Goal: Download file/media

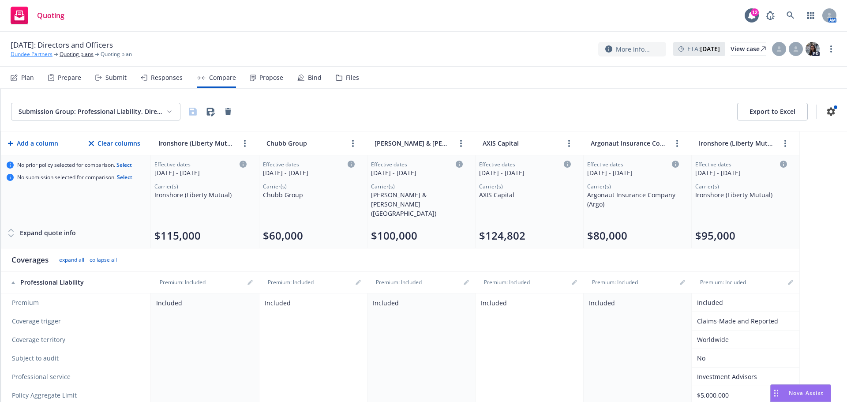
click at [41, 54] on link "Dundee Partners" at bounding box center [32, 54] width 42 height 8
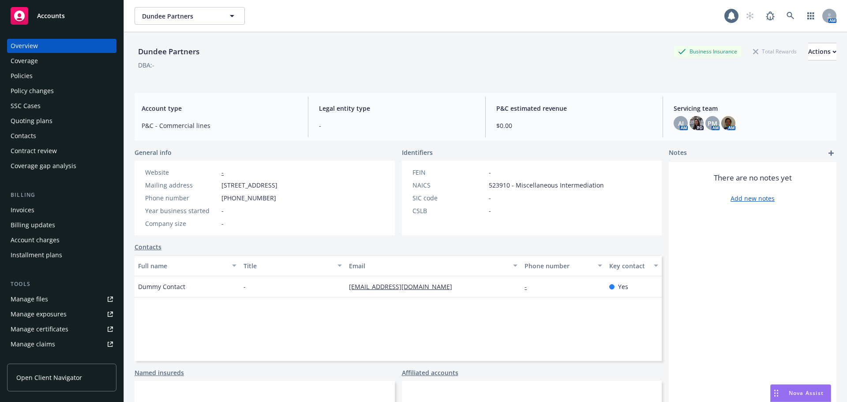
click at [51, 13] on span "Accounts" at bounding box center [51, 15] width 28 height 7
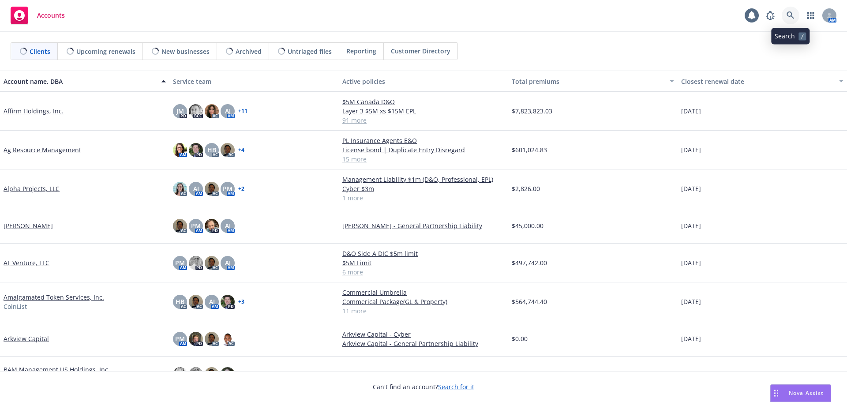
click at [792, 14] on icon at bounding box center [791, 15] width 8 height 8
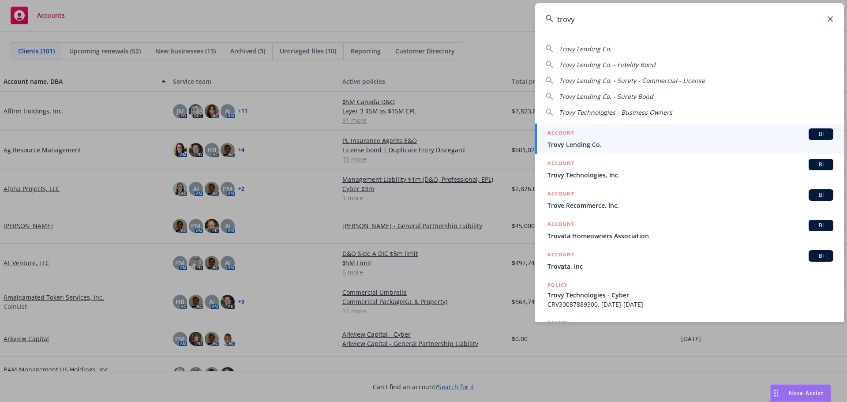
type input "trovy"
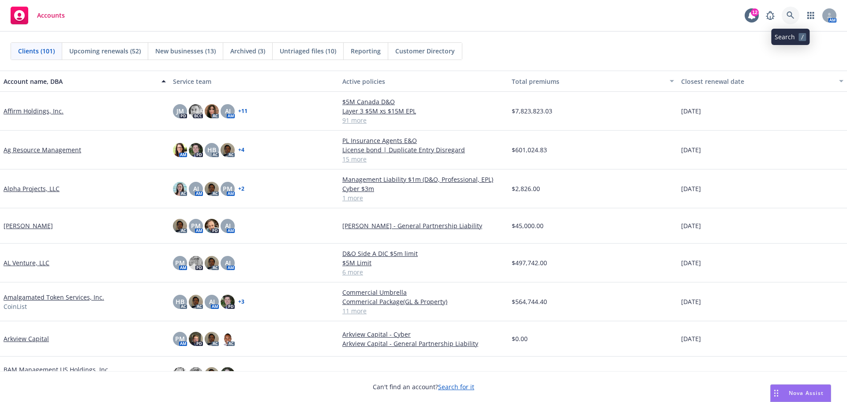
click at [794, 17] on icon at bounding box center [791, 15] width 8 height 8
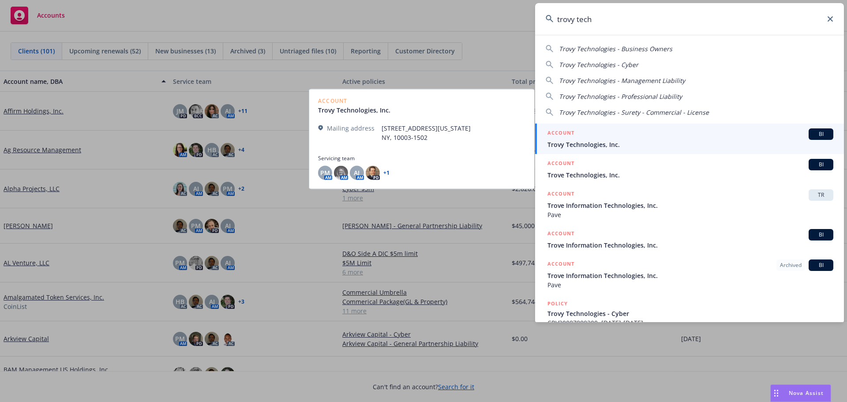
type input "trovy tech"
click at [595, 144] on span "Trovy Technologies, Inc." at bounding box center [691, 144] width 286 height 9
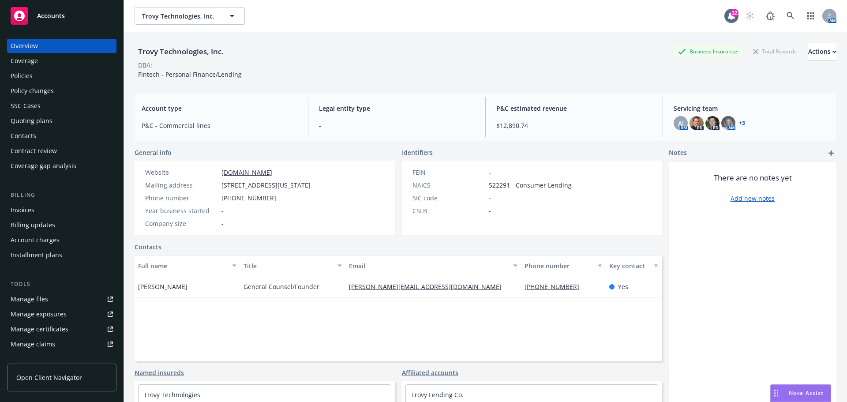
click at [20, 76] on div "Policies" at bounding box center [22, 76] width 22 height 14
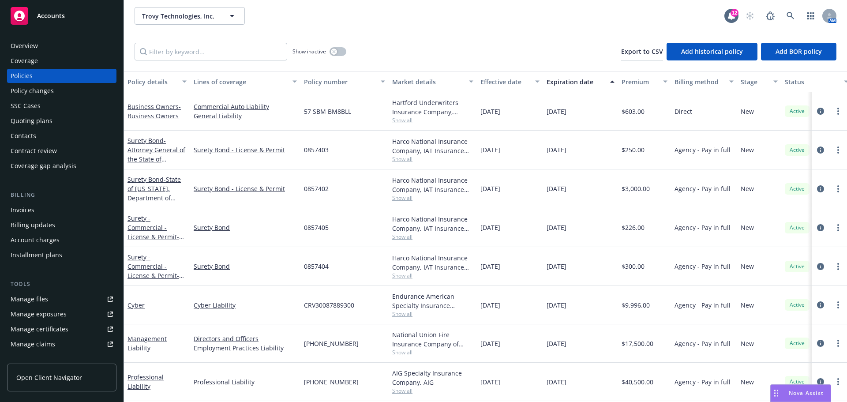
scroll to position [6, 0]
click at [164, 377] on link "Professional Liability" at bounding box center [146, 382] width 36 height 18
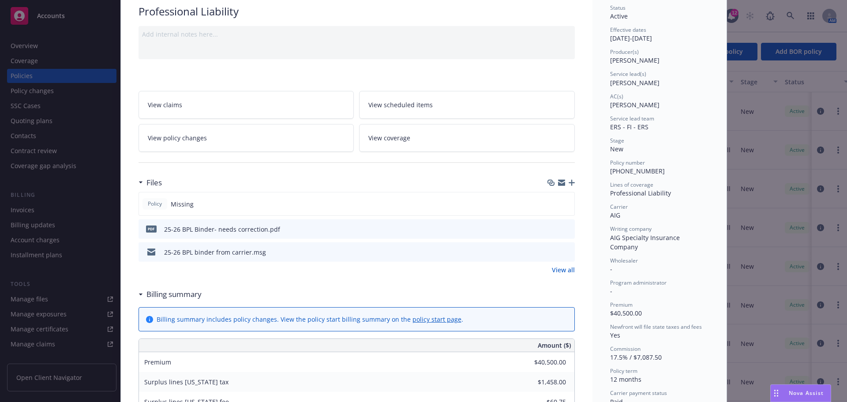
scroll to position [88, 0]
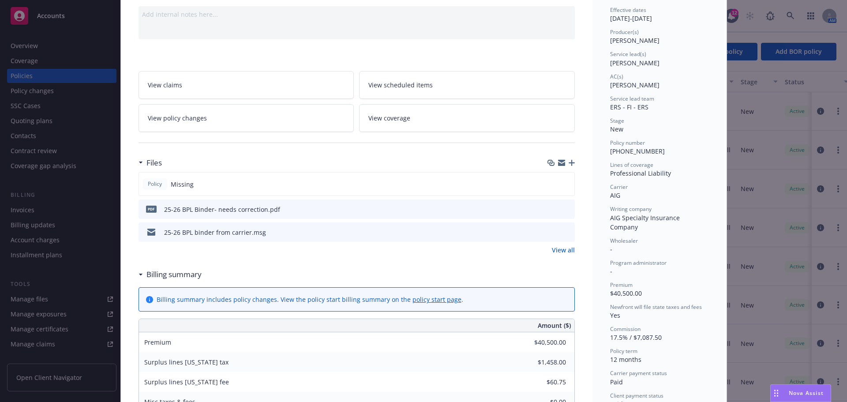
click at [549, 210] on icon "download file" at bounding box center [552, 208] width 7 height 7
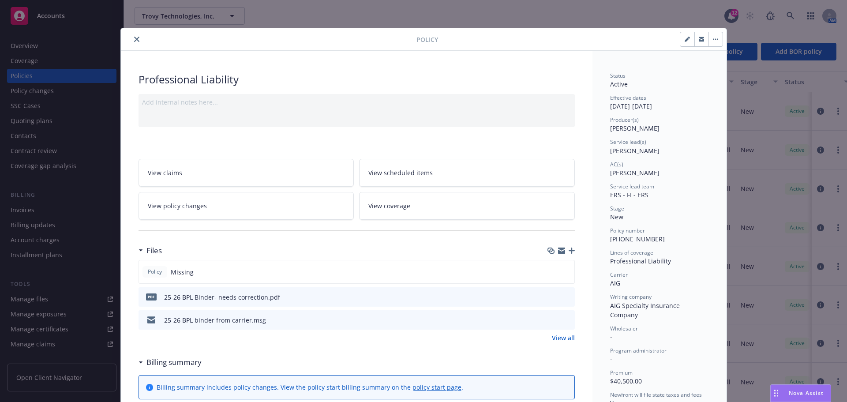
scroll to position [0, 0]
click at [134, 41] on icon "close" at bounding box center [136, 39] width 5 height 5
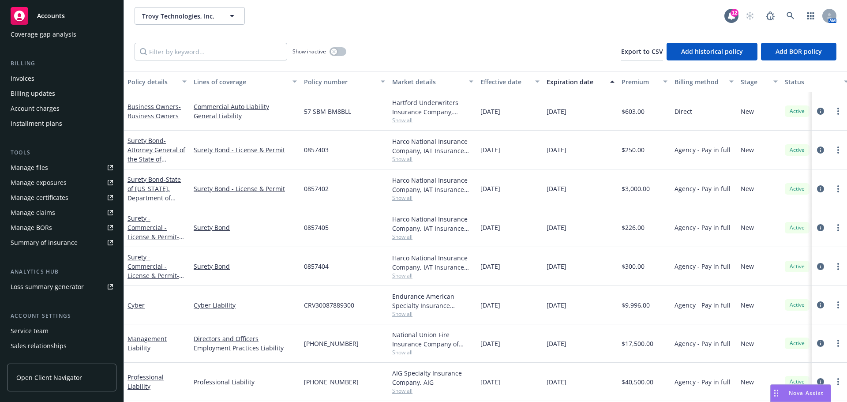
scroll to position [173, 0]
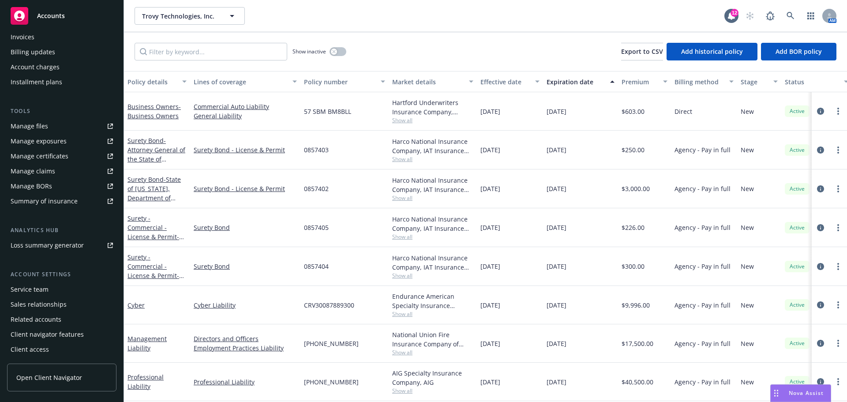
click at [45, 154] on div "Manage certificates" at bounding box center [40, 156] width 58 height 14
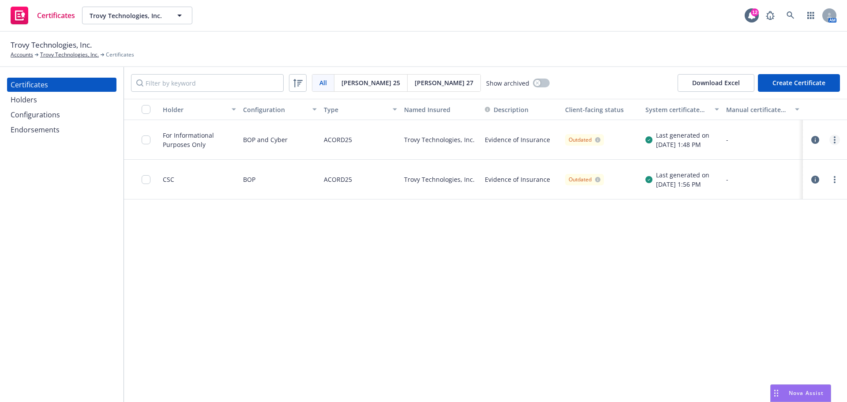
click at [835, 138] on circle "more" at bounding box center [835, 137] width 2 height 2
click at [754, 264] on link "Download uneditable generated certificate" at bounding box center [769, 264] width 141 height 18
